Goal: Transaction & Acquisition: Purchase product/service

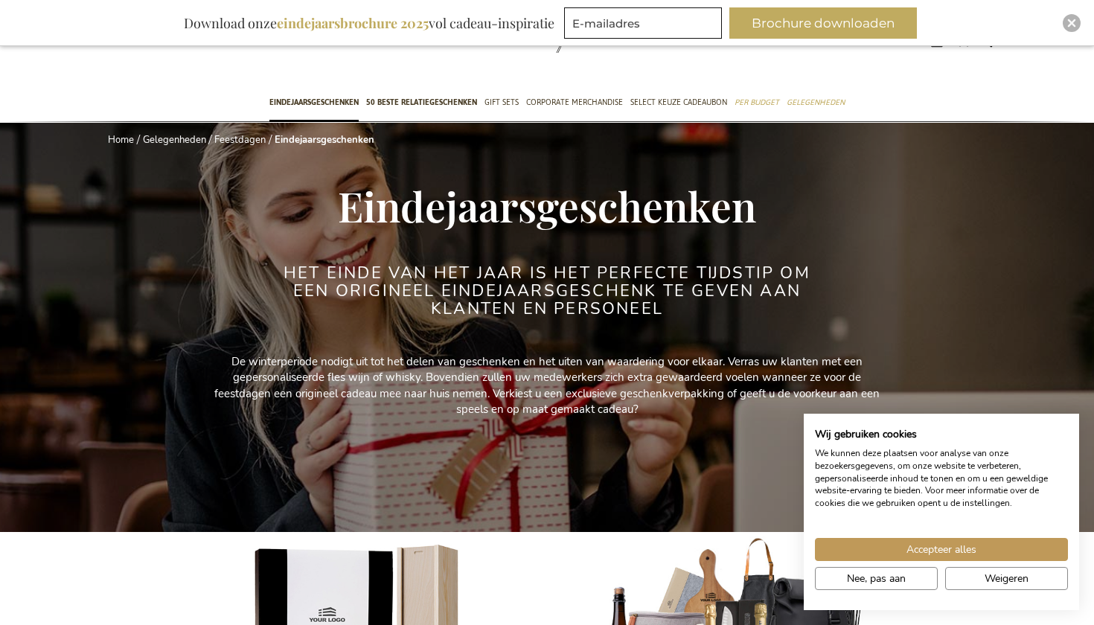
scroll to position [47, 0]
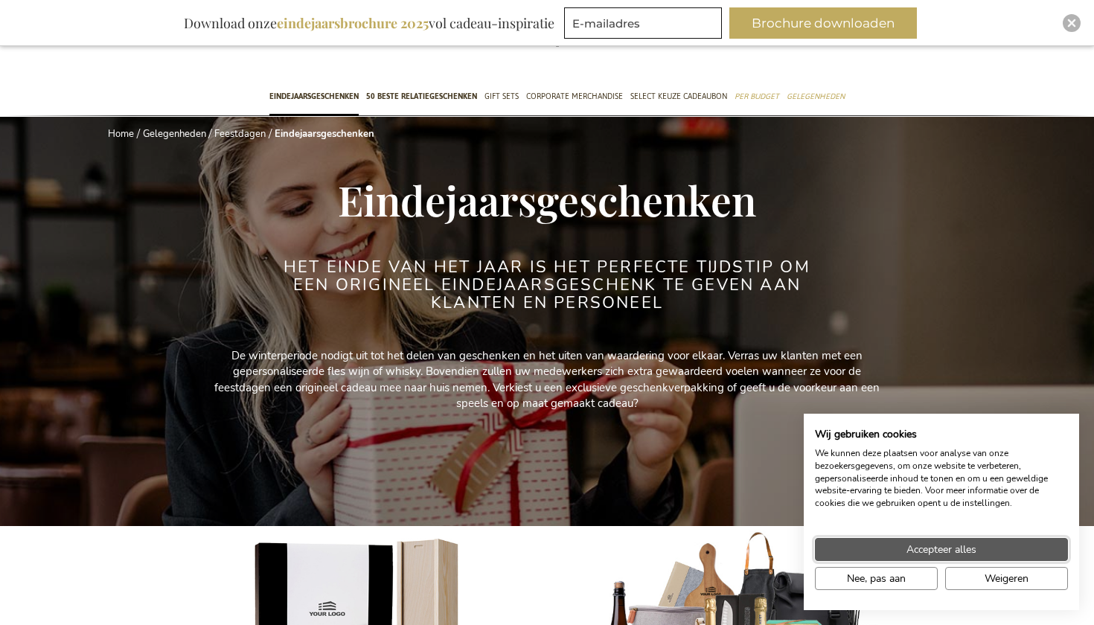
click at [945, 558] on button "Accepteer alles" at bounding box center [941, 549] width 253 height 23
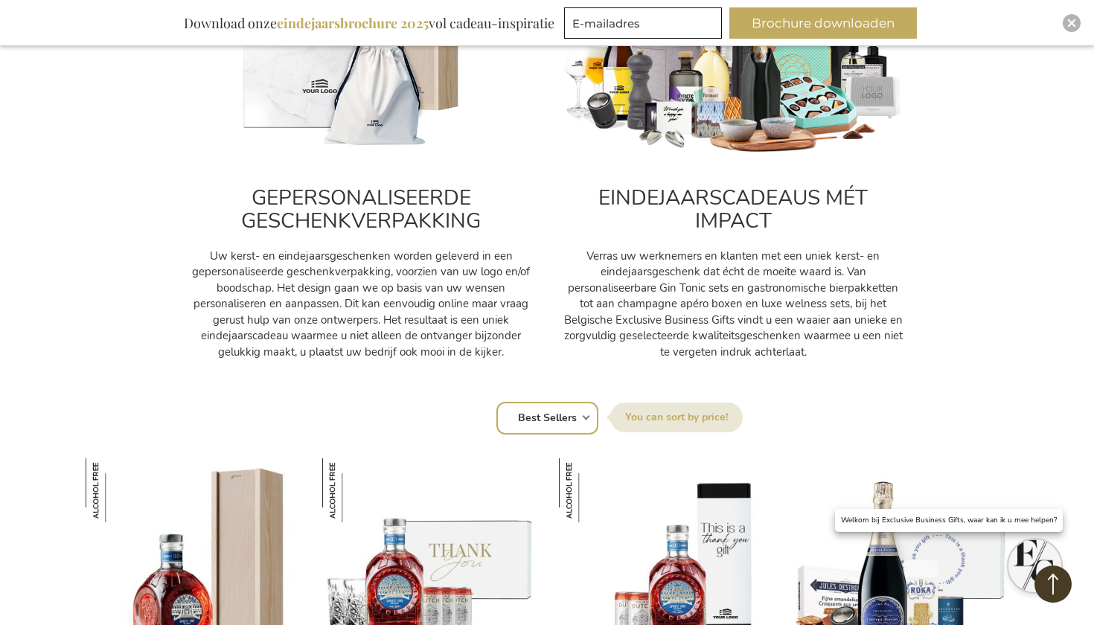
scroll to position [626, 0]
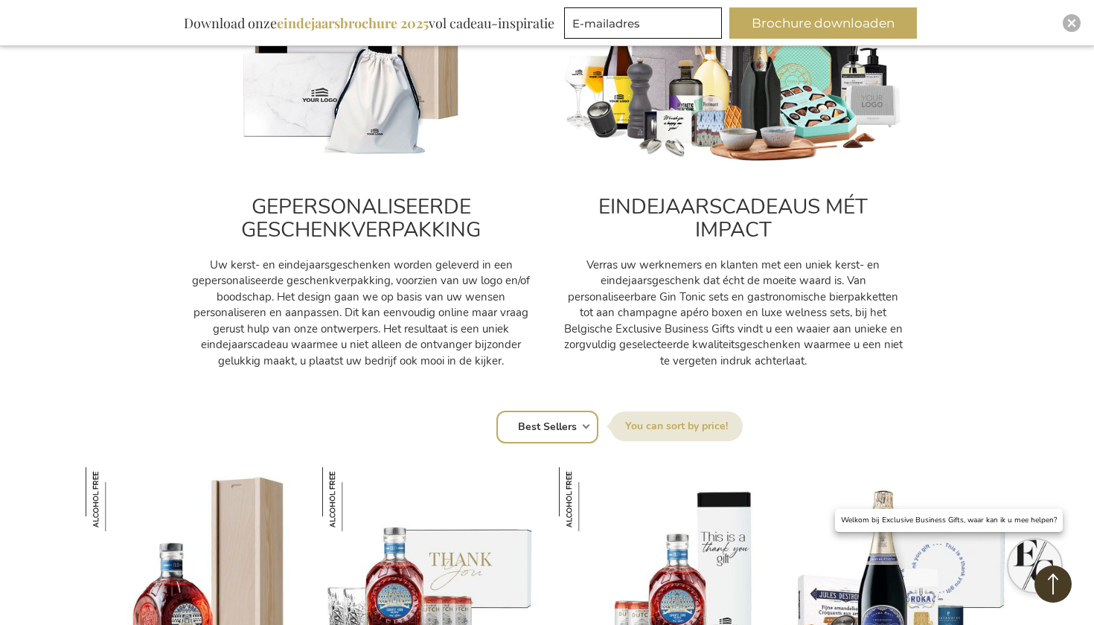
select select "price_asc"
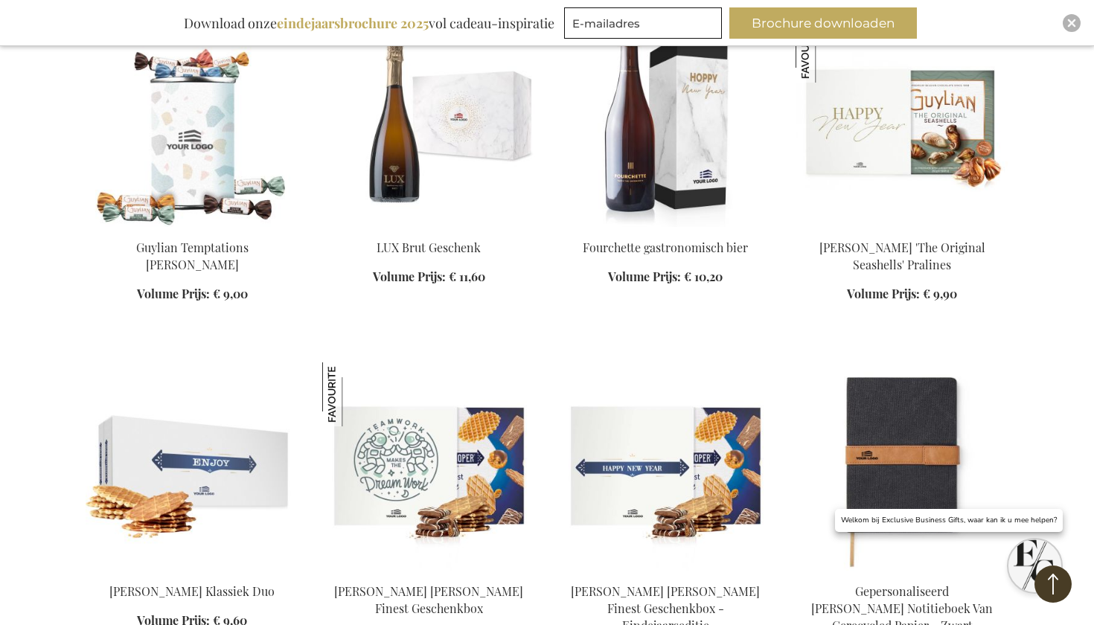
scroll to position [1420, 0]
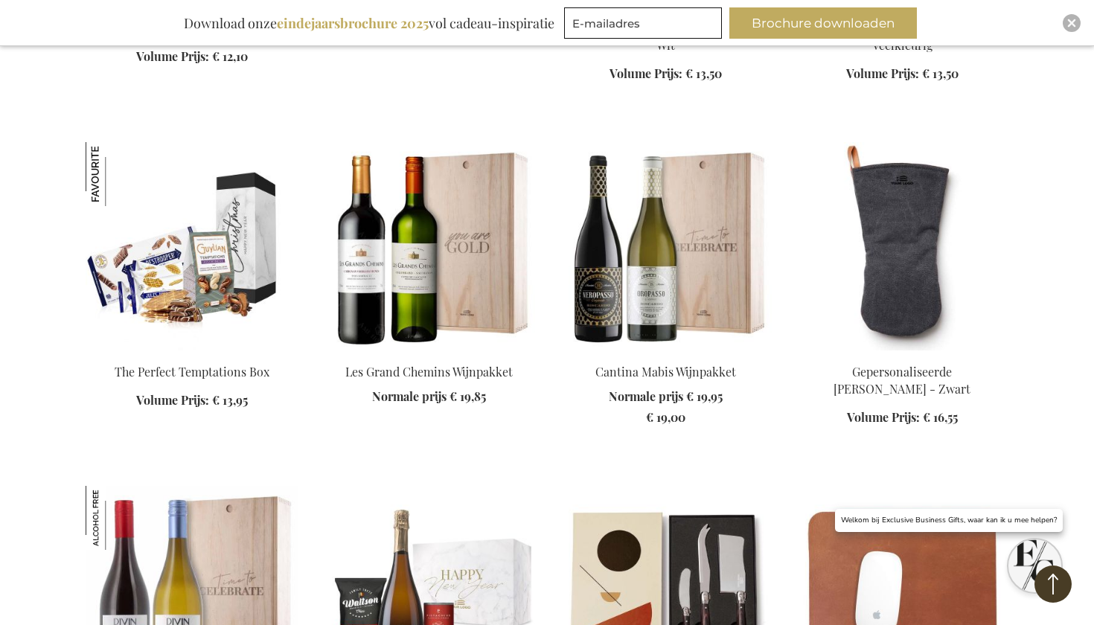
scroll to position [2361, 0]
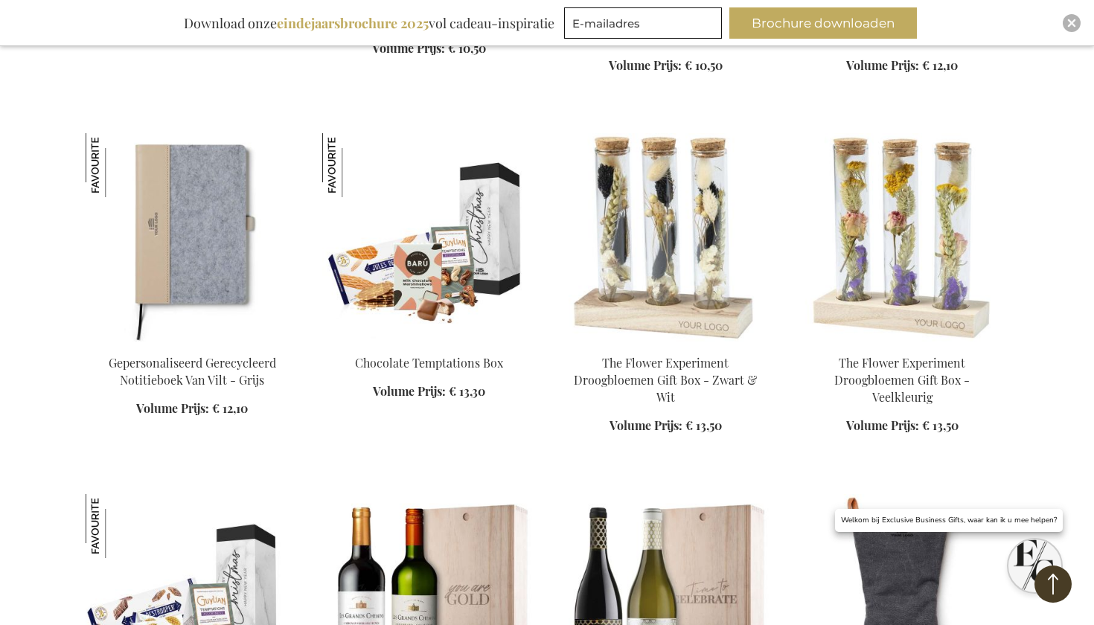
scroll to position [1720, 0]
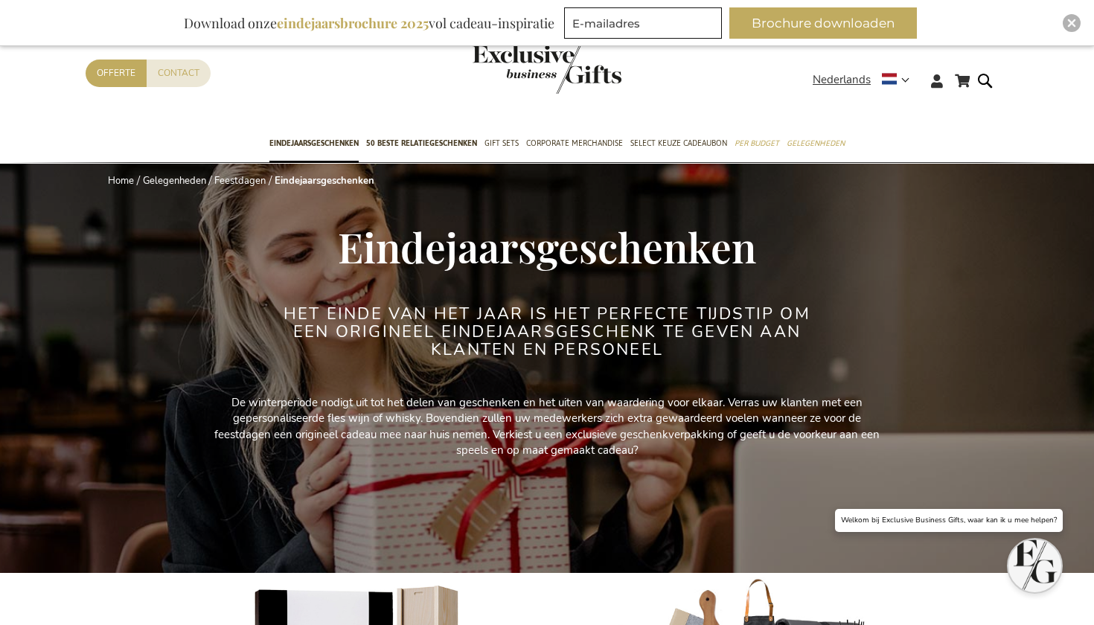
select select "price_asc"
